Goal: Information Seeking & Learning: Learn about a topic

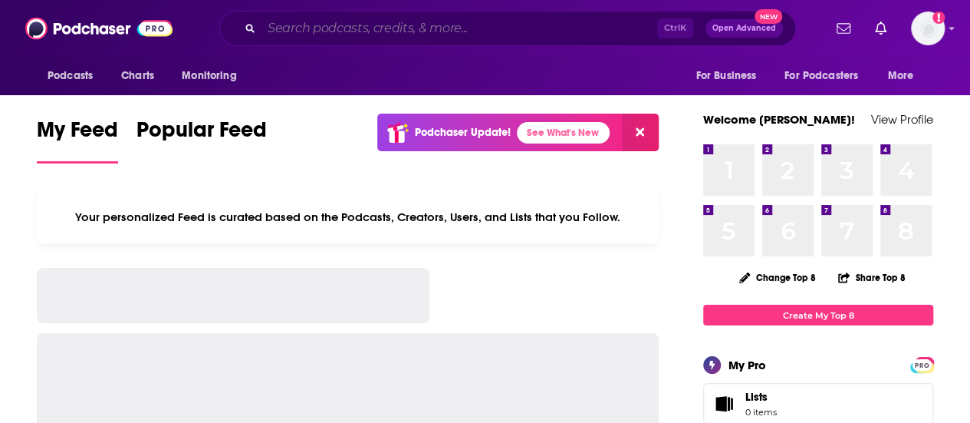
click at [288, 32] on input "Search podcasts, credits, & more..." at bounding box center [460, 28] width 396 height 25
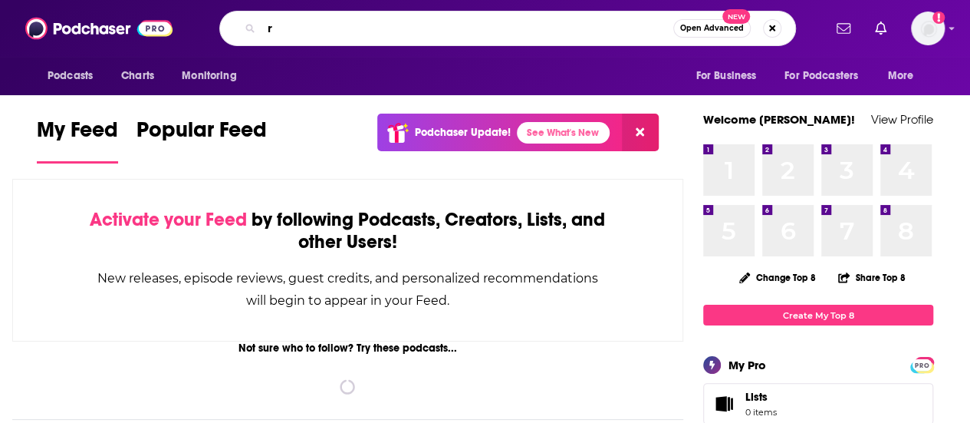
type input "r"
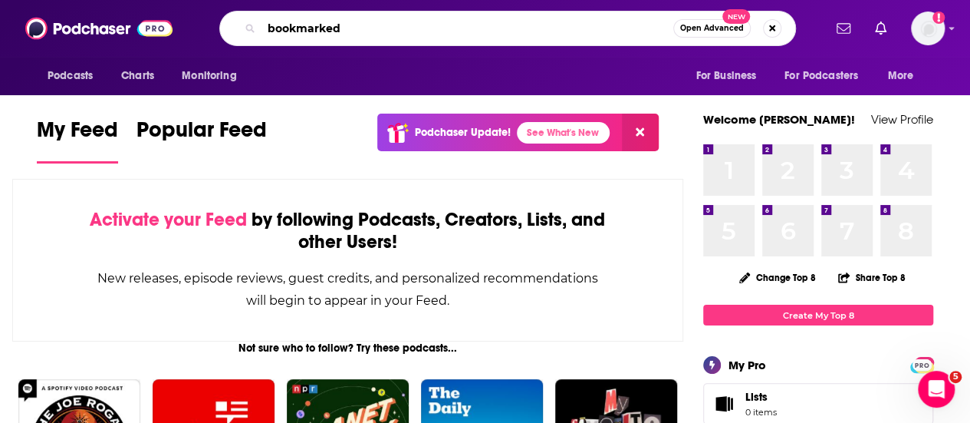
type input "bookmarked"
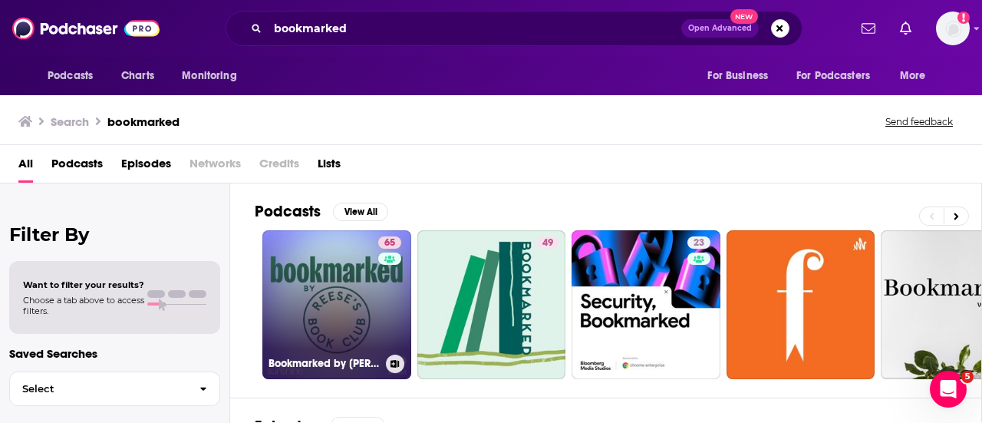
click at [302, 277] on link "65 Bookmarked by [PERSON_NAME] Book Club" at bounding box center [336, 304] width 149 height 149
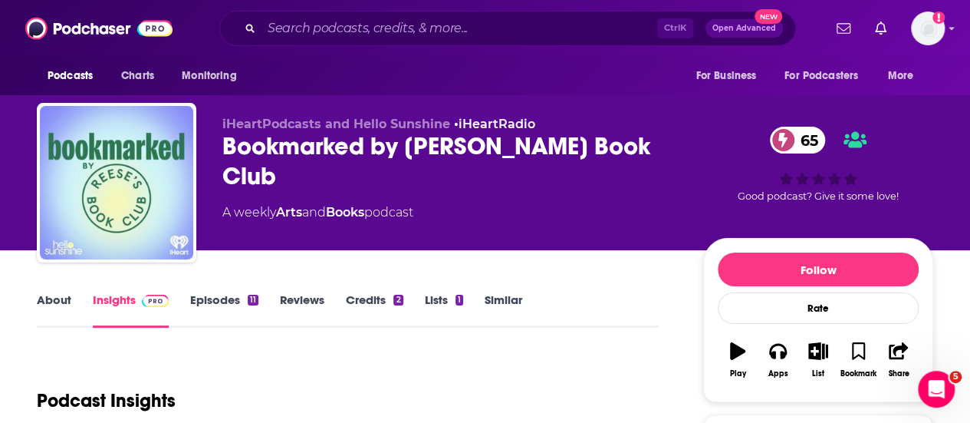
click at [224, 298] on link "Episodes 11" at bounding box center [224, 309] width 68 height 35
